Goal: Task Accomplishment & Management: Complete application form

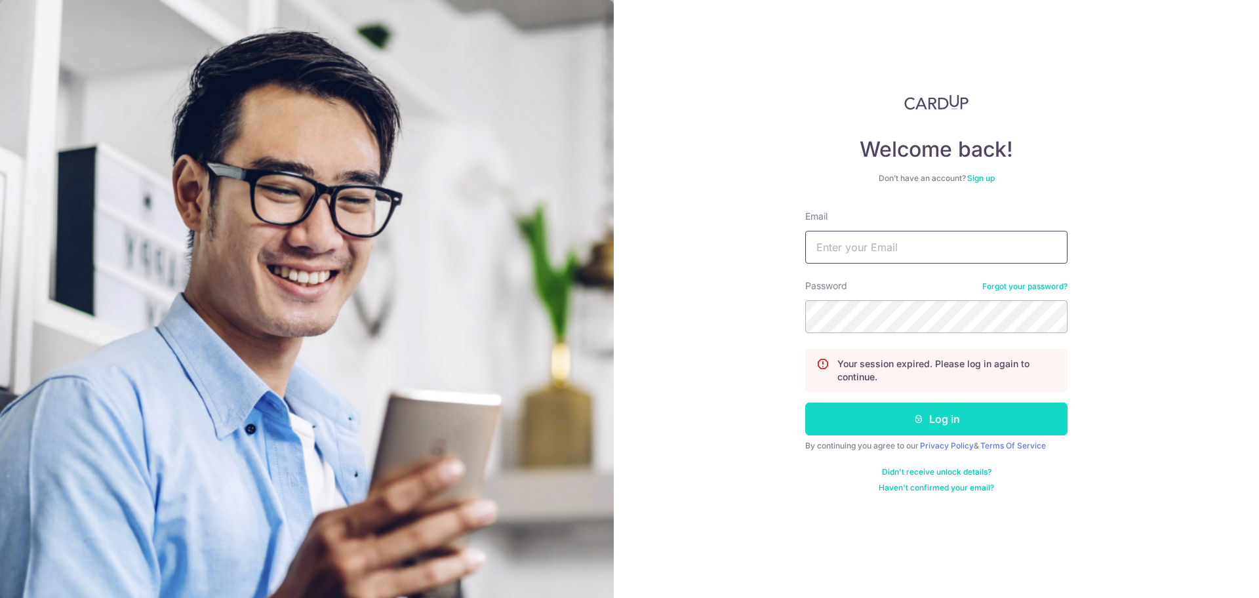
type input "[EMAIL_ADDRESS][DOMAIN_NAME]"
click at [907, 424] on button "Log in" at bounding box center [936, 419] width 262 height 33
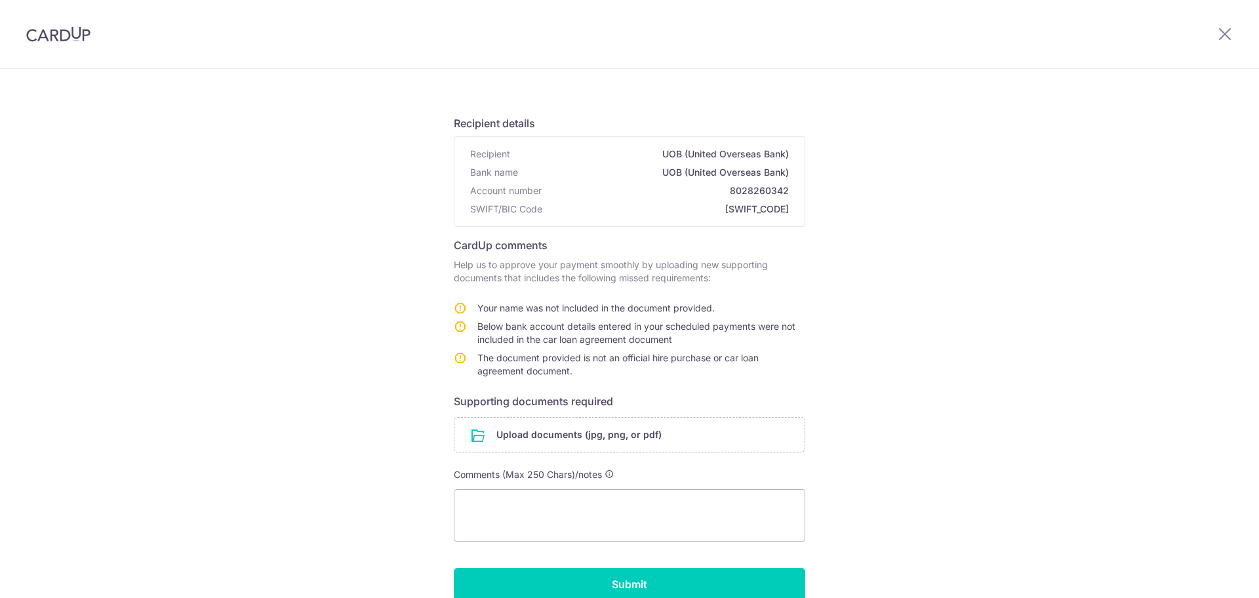
scroll to position [146, 0]
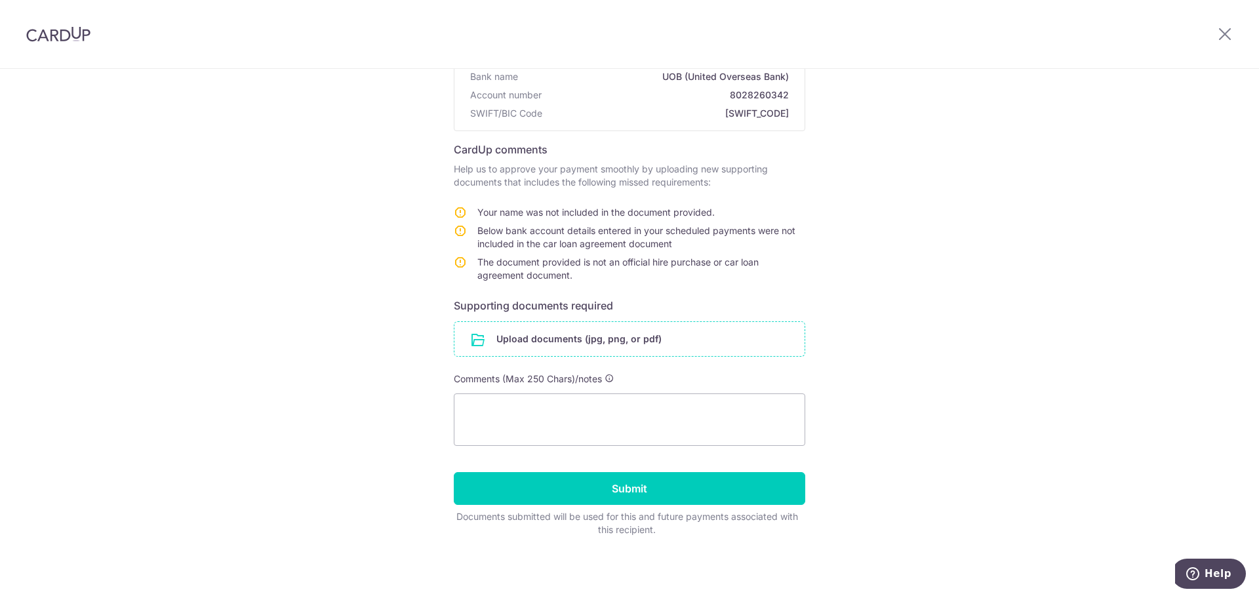
click at [642, 327] on input "file" at bounding box center [629, 339] width 350 height 34
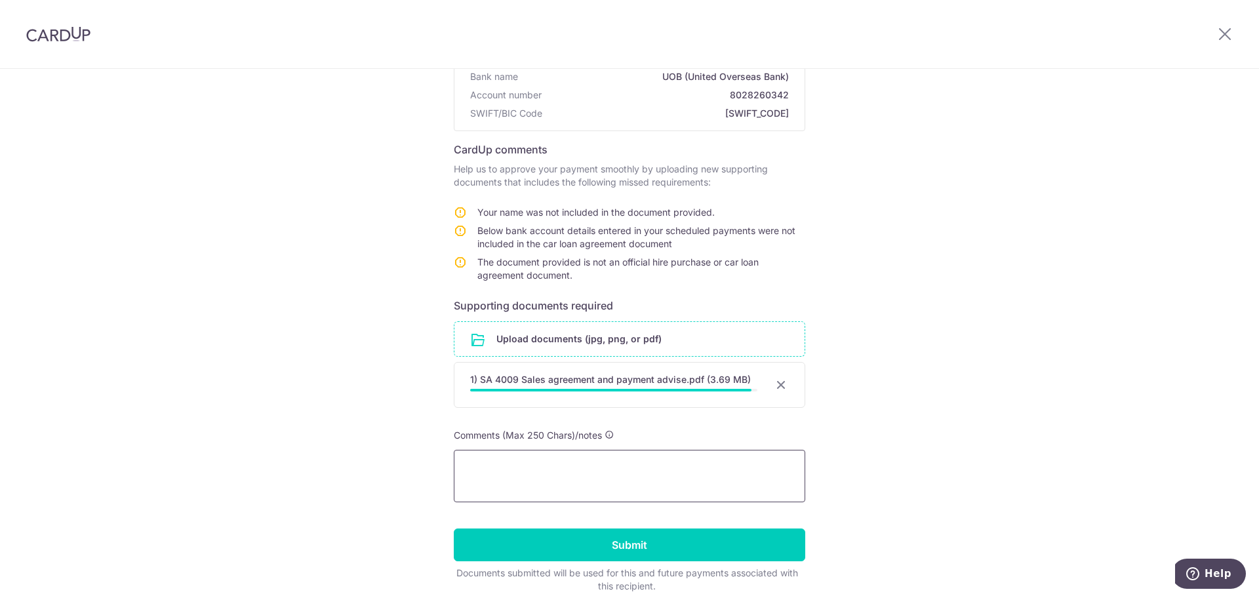
click at [580, 468] on textarea at bounding box center [629, 476] width 351 height 52
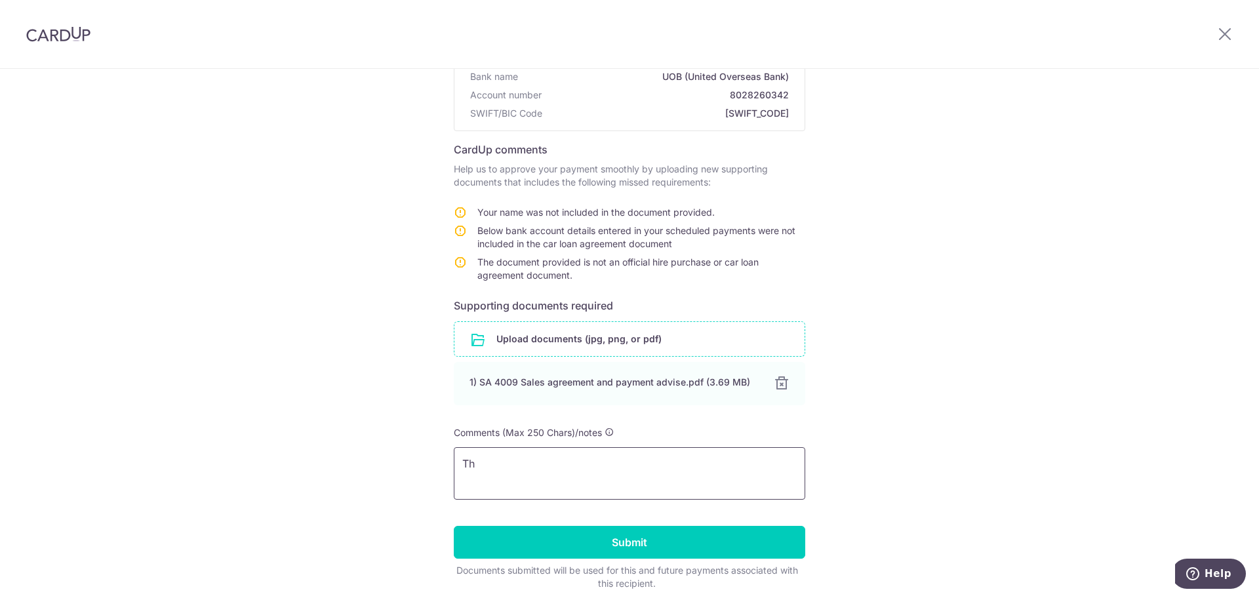
type textarea "T"
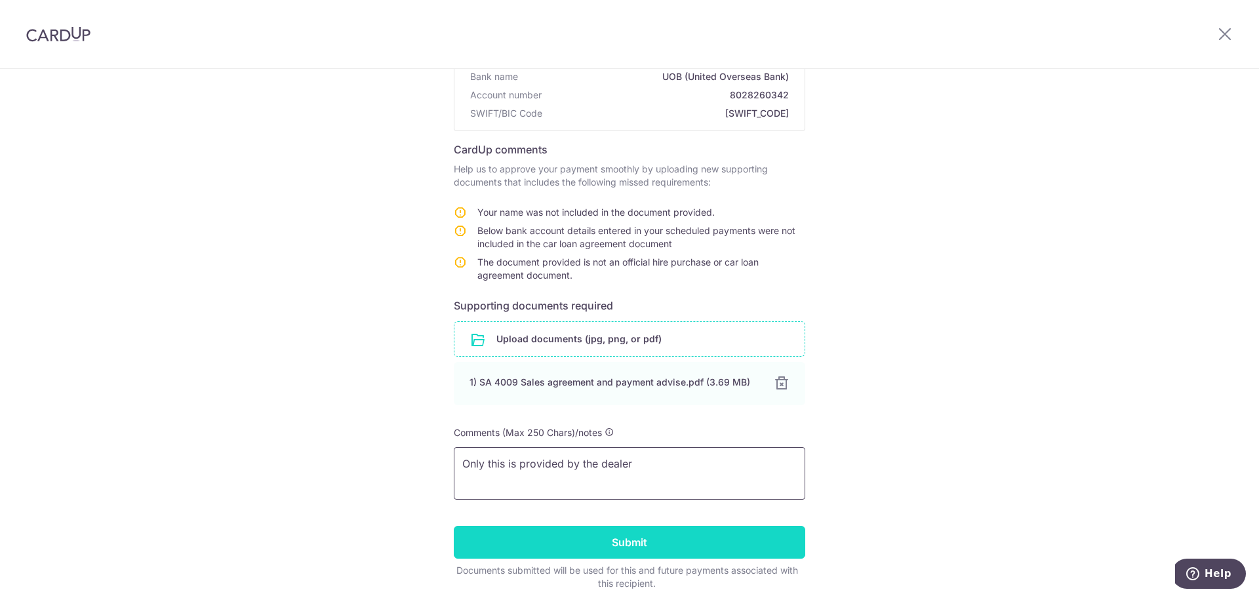
type textarea "Only this is provided by the dealer"
click at [656, 535] on input "Submit" at bounding box center [629, 542] width 351 height 33
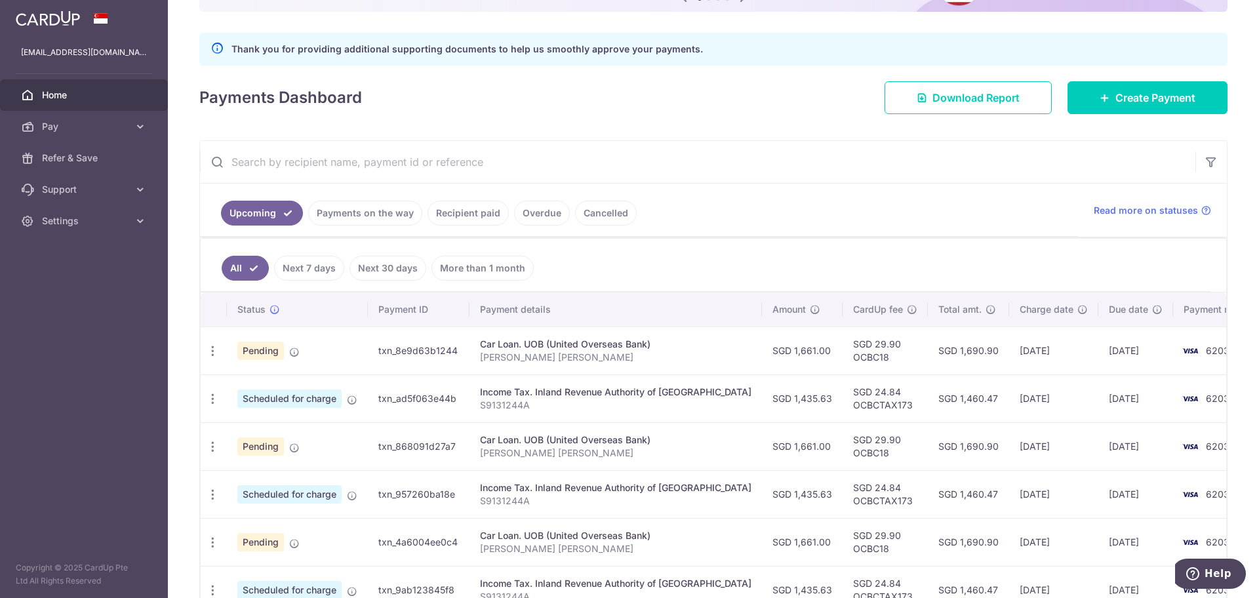
scroll to position [164, 0]
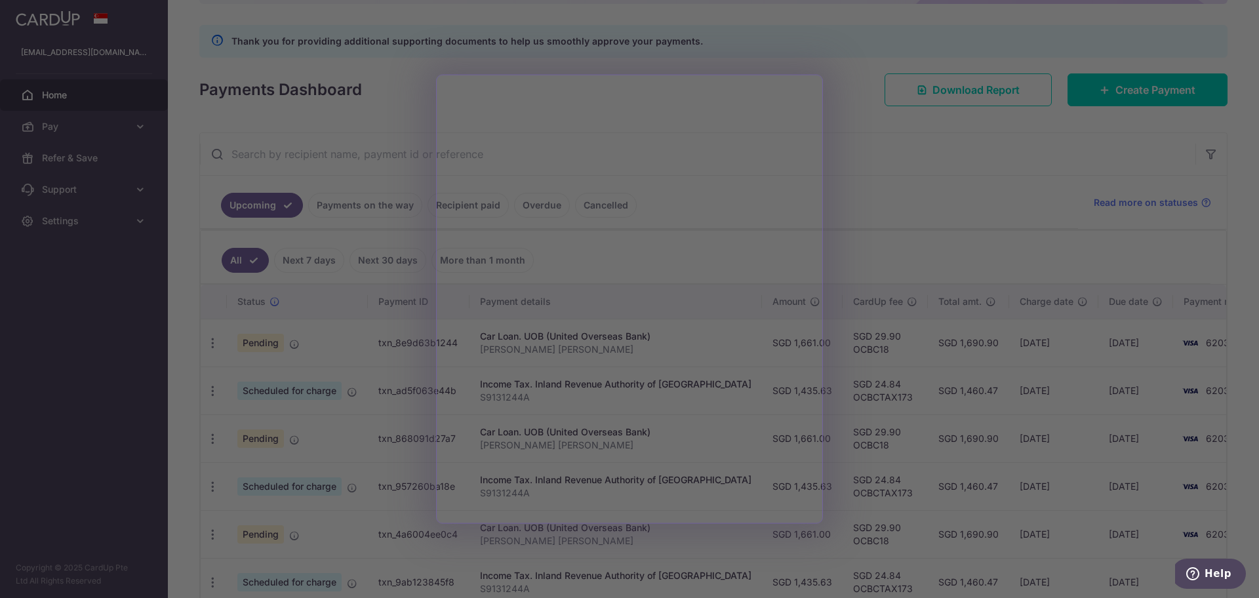
click at [824, 181] on div at bounding box center [635, 302] width 1271 height 604
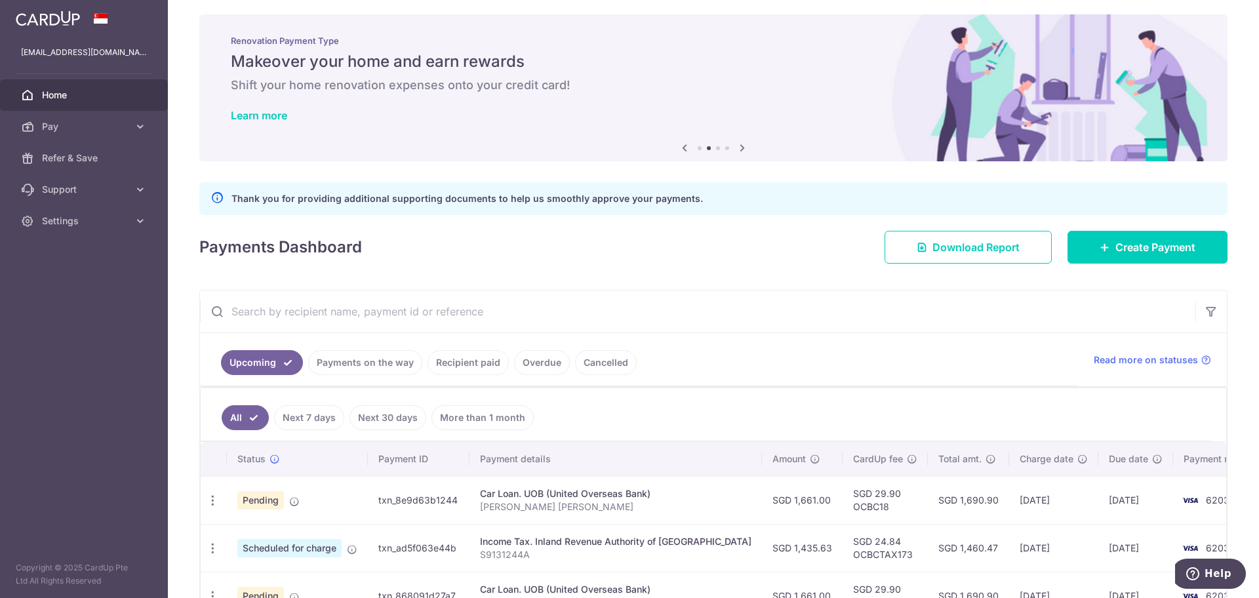
scroll to position [0, 0]
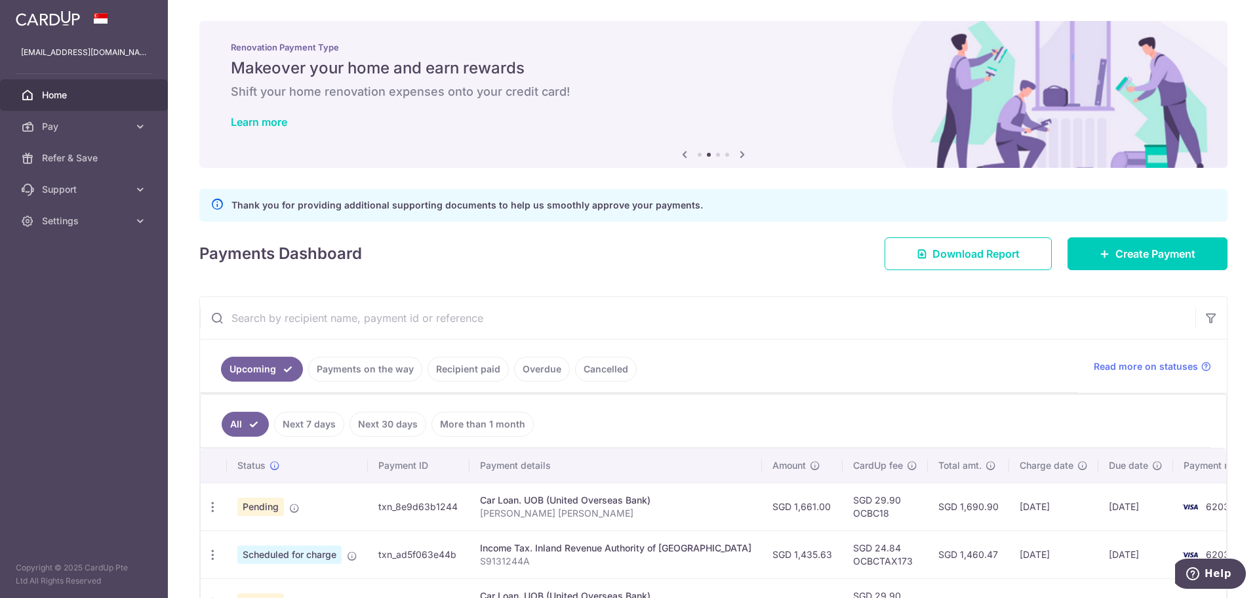
click at [61, 102] on link "Home" at bounding box center [84, 94] width 168 height 31
